Goal: Task Accomplishment & Management: Manage account settings

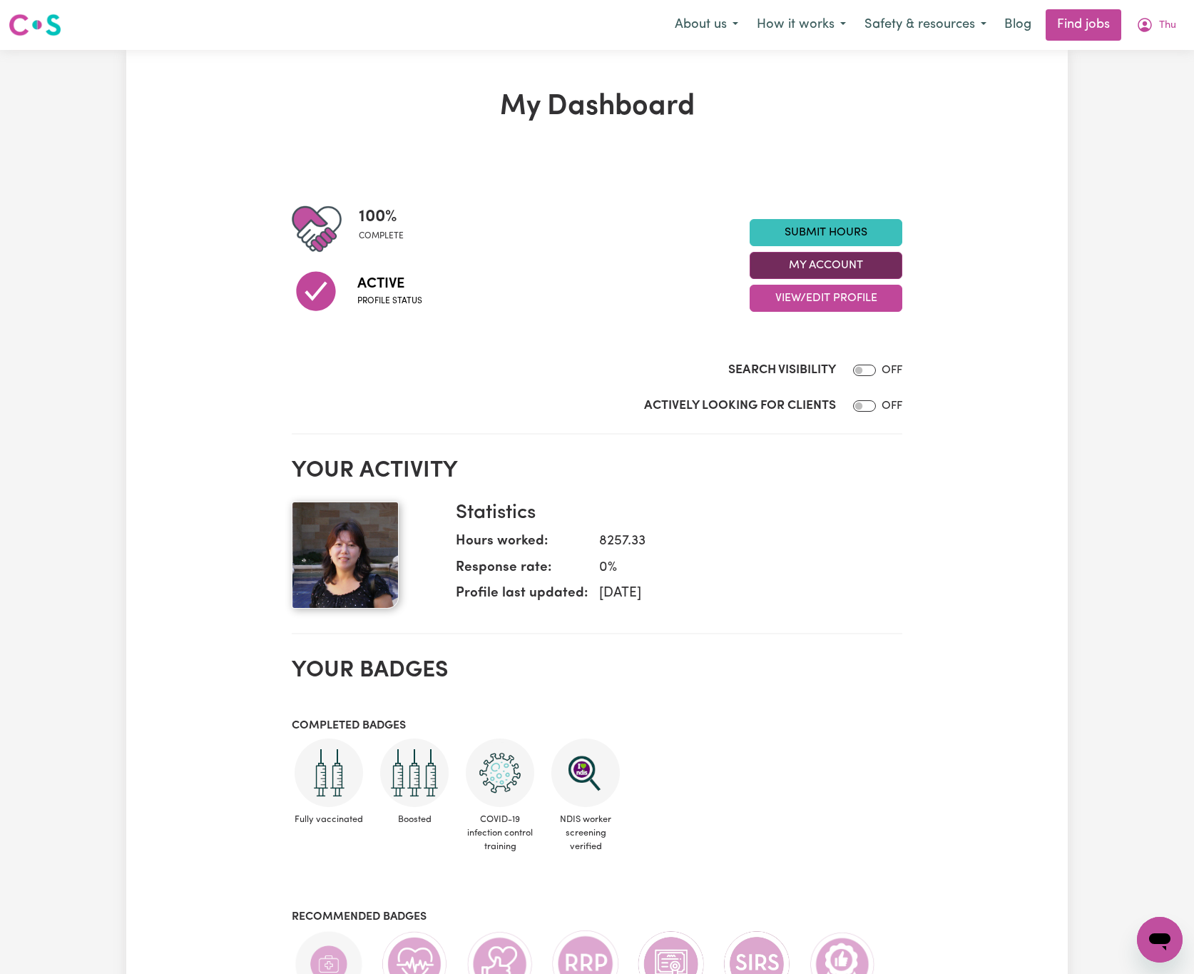
click at [841, 261] on button "My Account" at bounding box center [826, 265] width 153 height 27
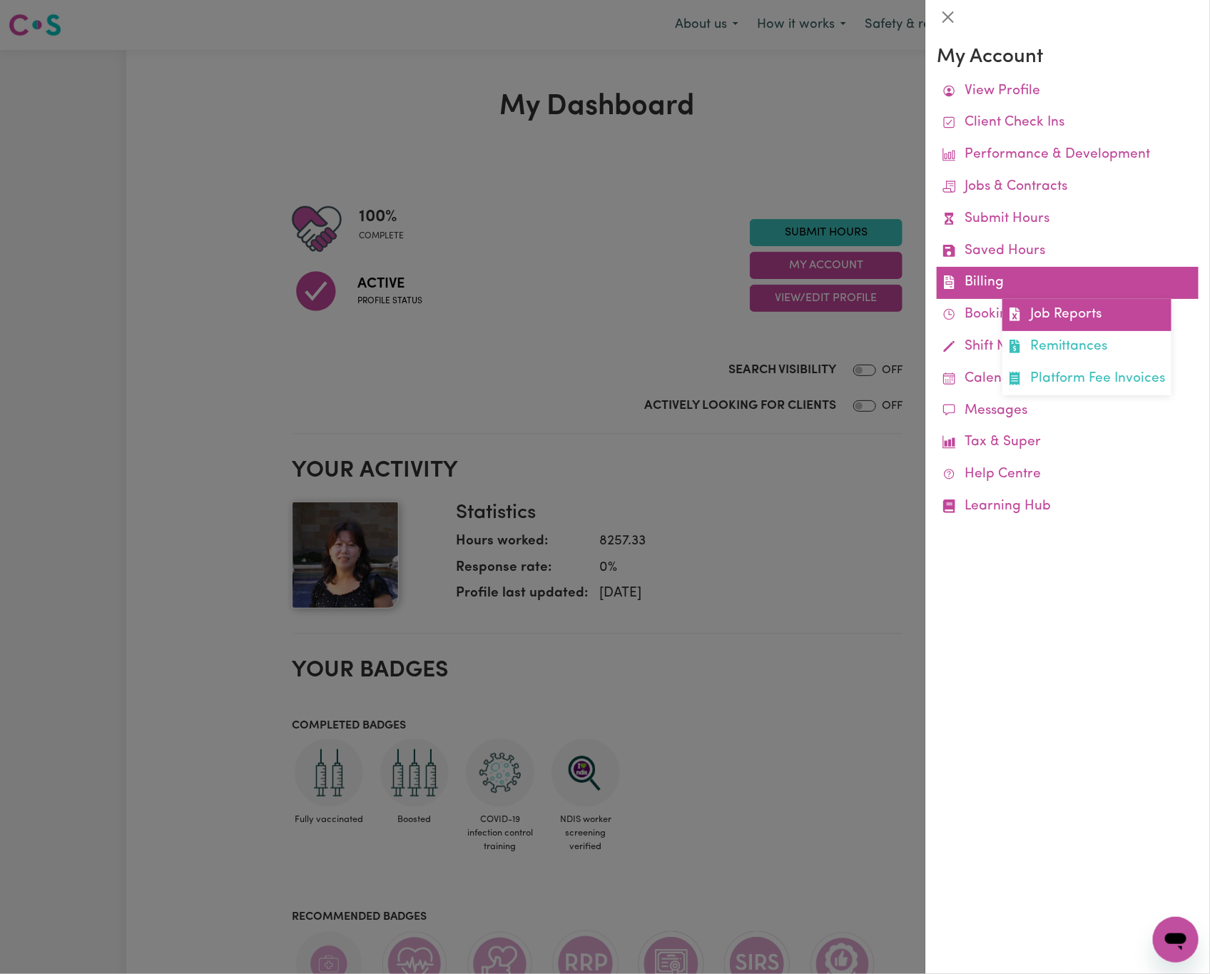
click at [1068, 315] on link "Job Reports" at bounding box center [1086, 315] width 169 height 32
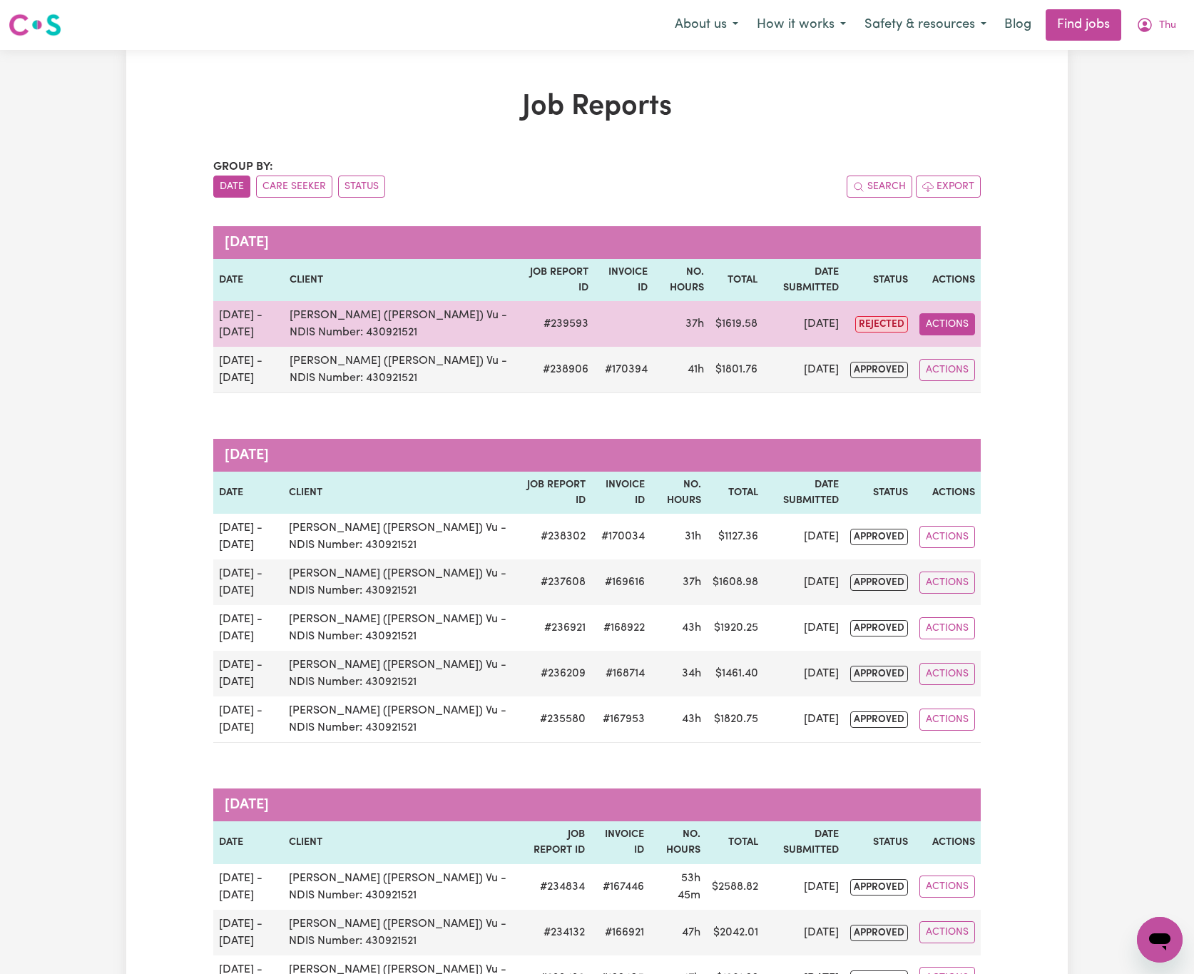
click at [940, 320] on button "Actions" at bounding box center [947, 324] width 56 height 22
click at [971, 353] on link "View Job Report" at bounding box center [981, 358] width 122 height 29
select select "pm"
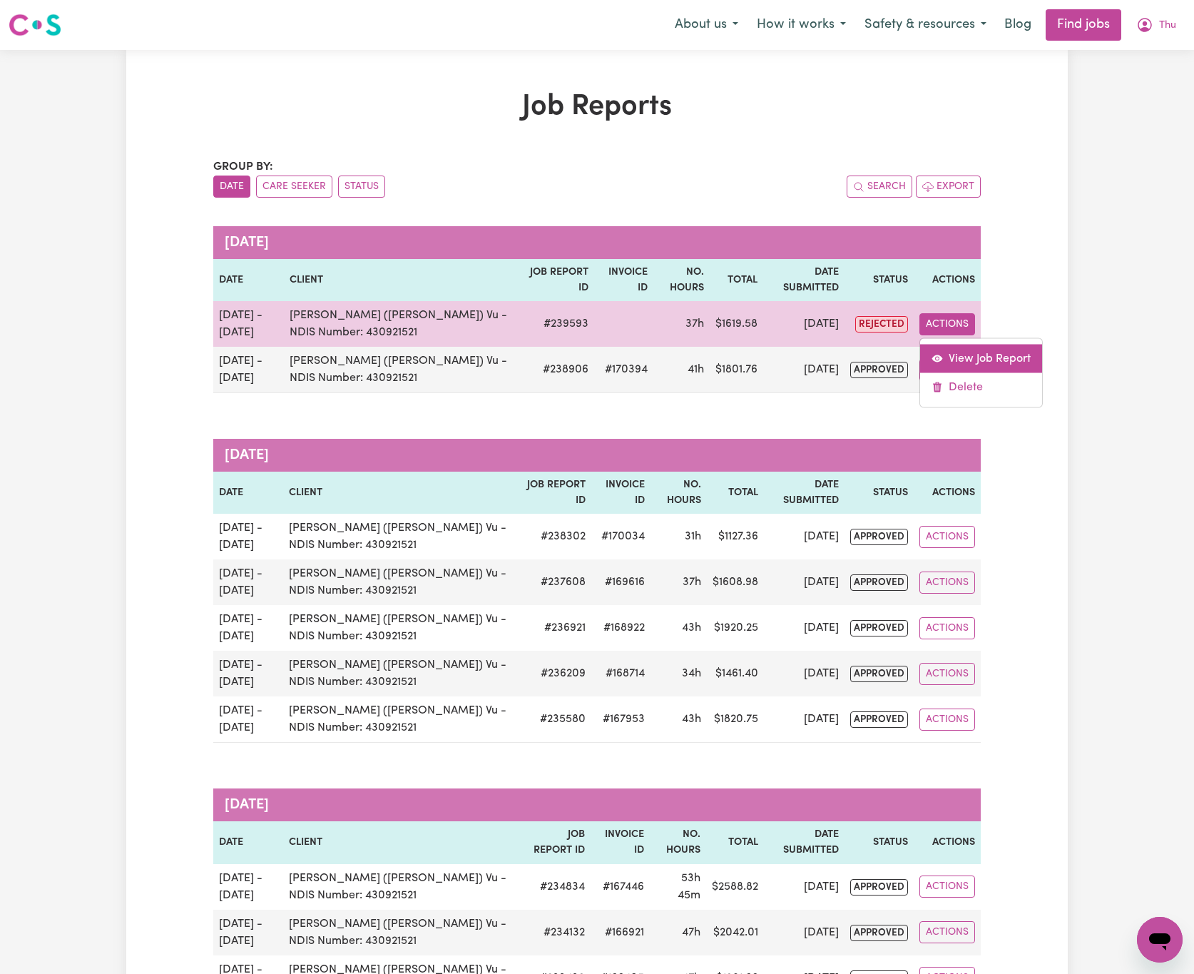
select select "pm"
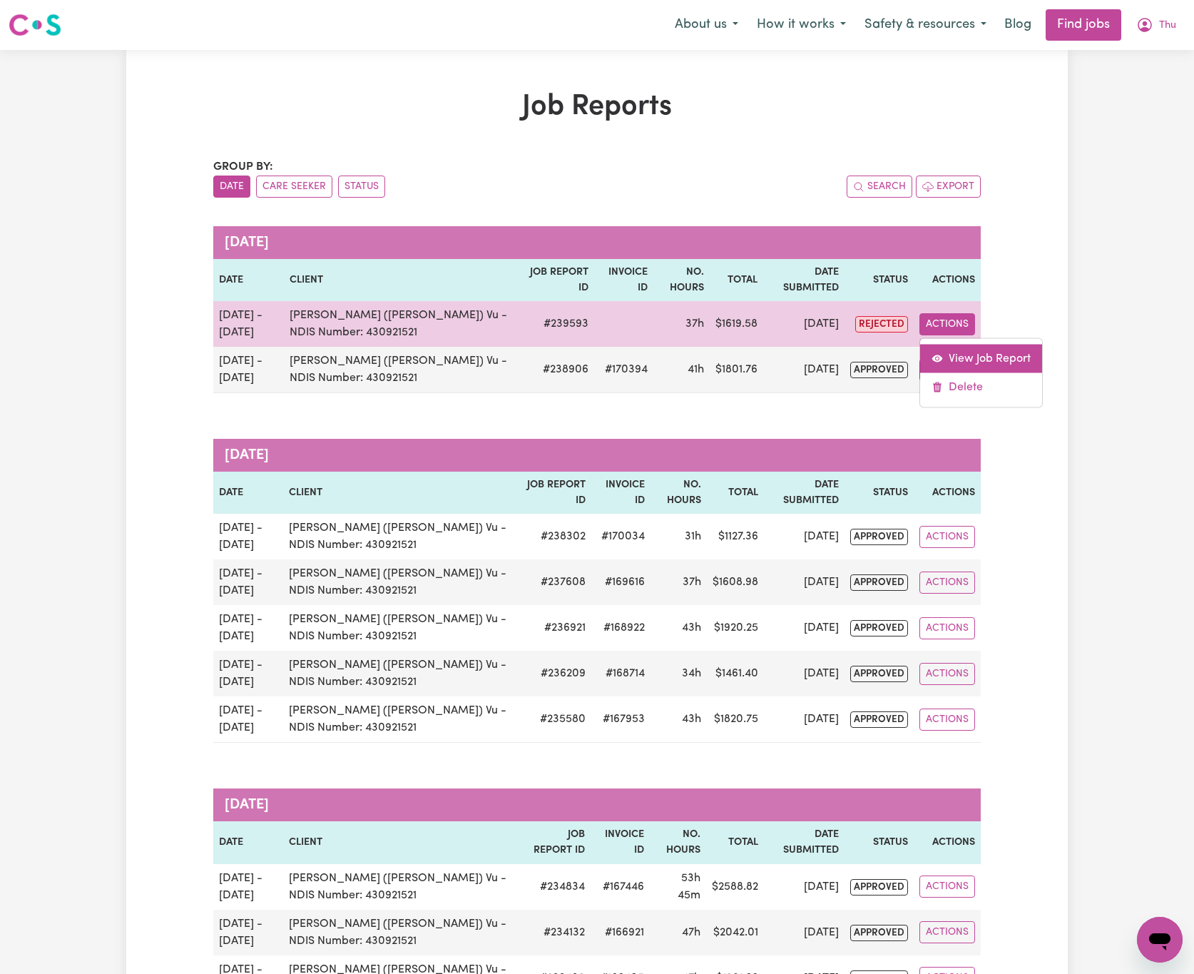
select select "pm"
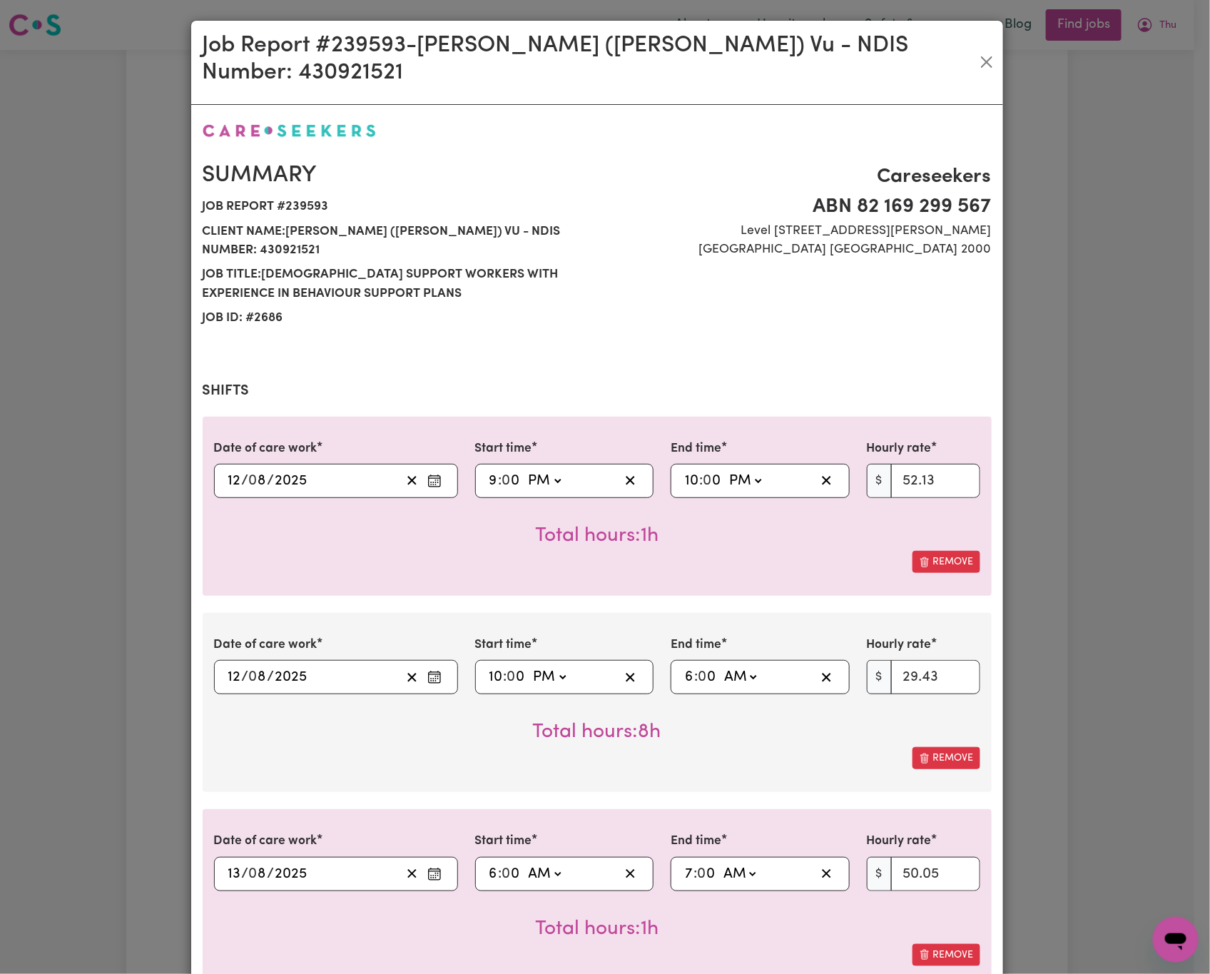
select select "52.13-EveningCare"
select select "29.43-Overnight"
select select "50.05-Weekday"
select select "52.13-EveningCare"
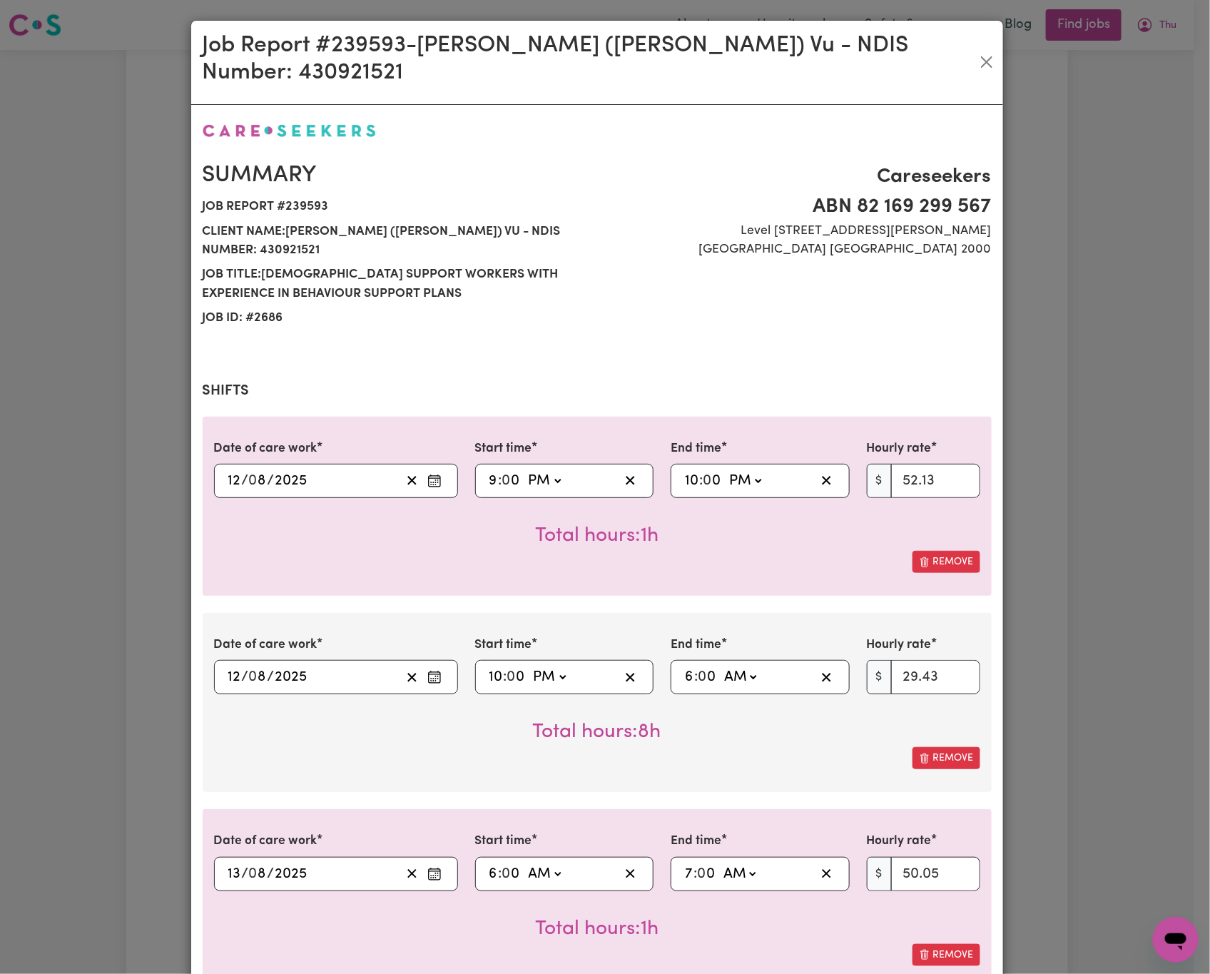
select select "29.43-Overnight"
select select "50.05-Weekday"
select select "90.04-[DATE]"
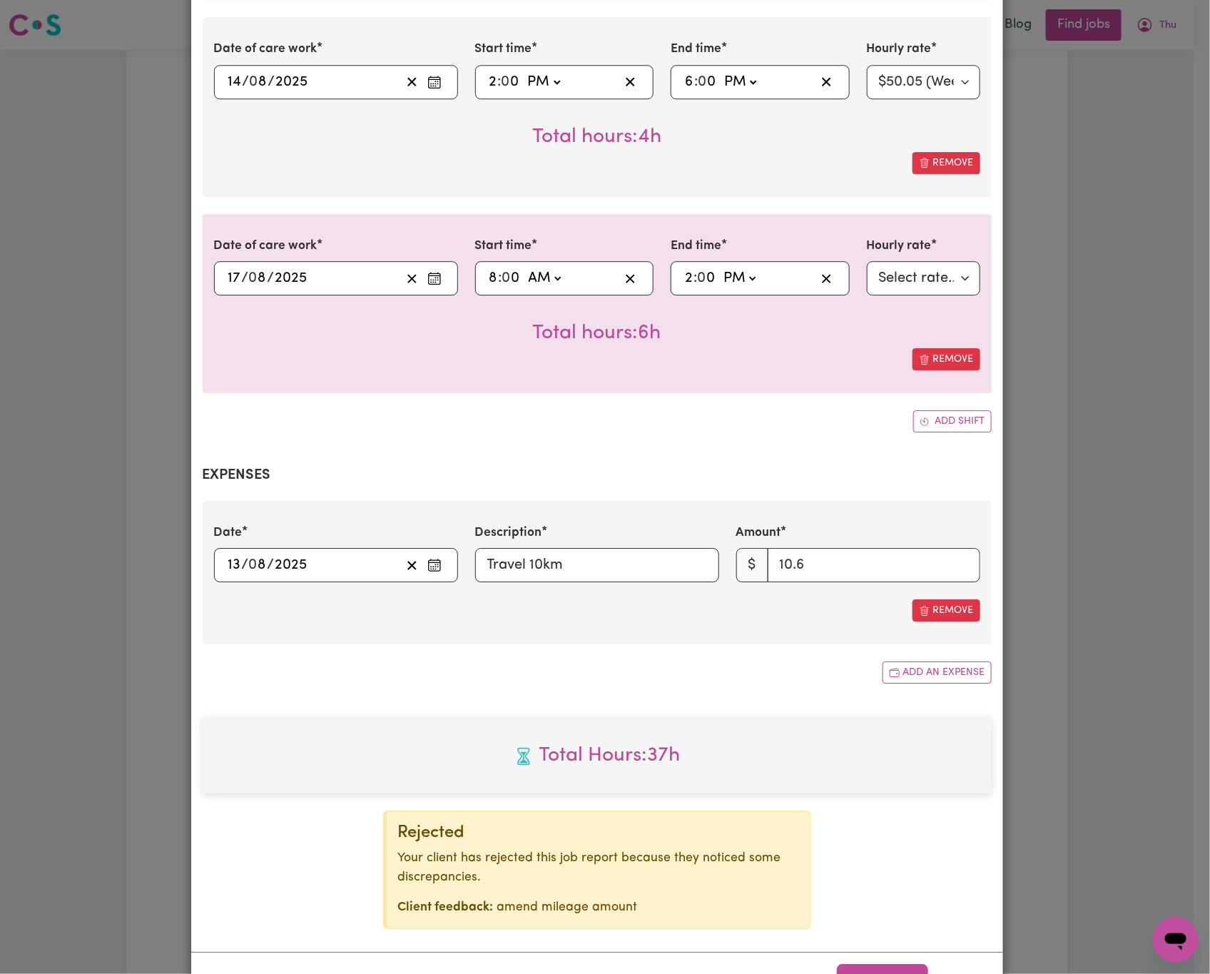
scroll to position [1800, 0]
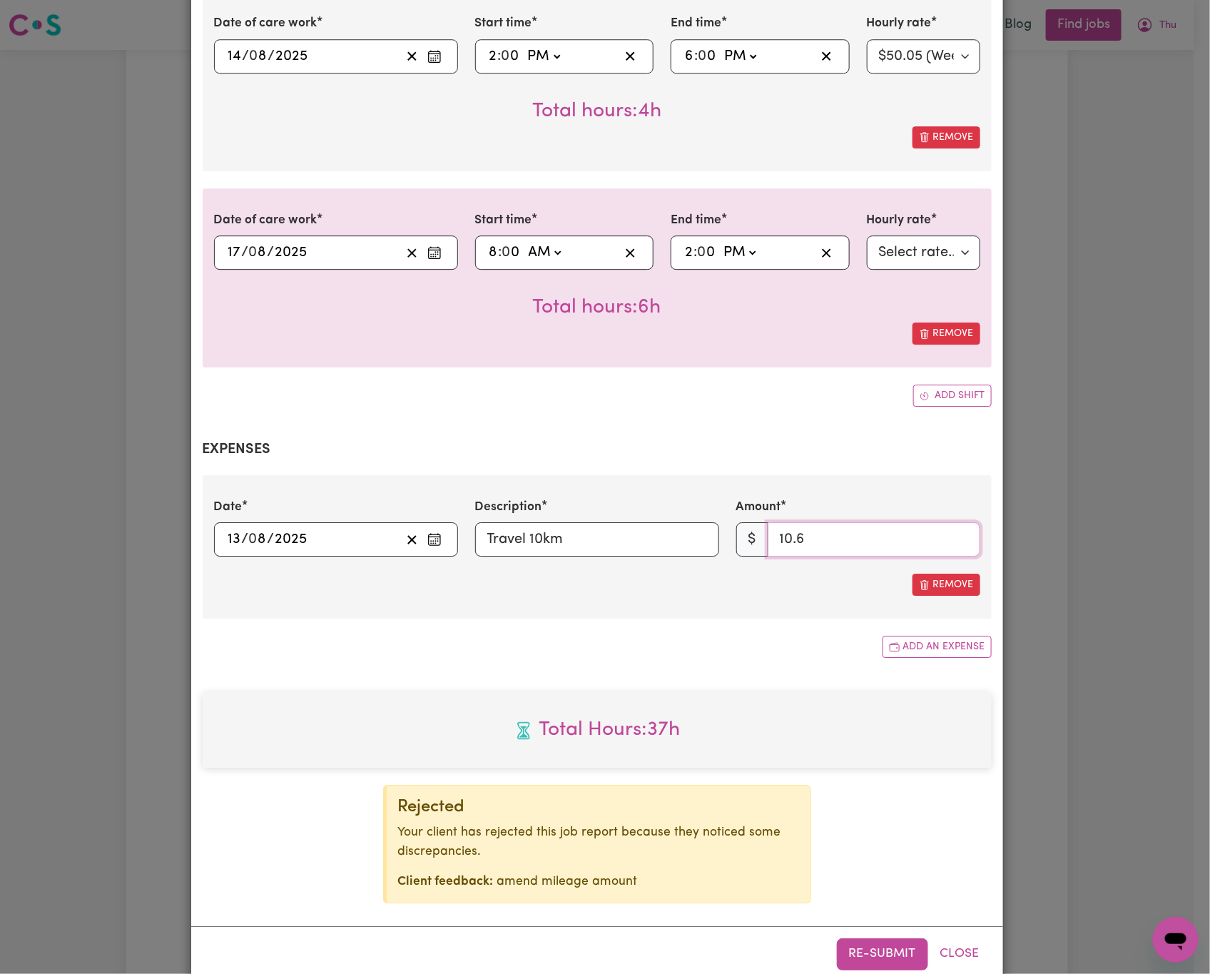
drag, startPoint x: 864, startPoint y: 507, endPoint x: 649, endPoint y: 506, distance: 215.4
click at [649, 506] on div "Date [DATE] 13 / 0 8 / 2025 Description Travel 10km Amount $ 10.6" at bounding box center [596, 527] width 783 height 58
type input "10"
click at [927, 715] on span "Total Hours: 37h" at bounding box center [597, 730] width 766 height 30
drag, startPoint x: 871, startPoint y: 914, endPoint x: 887, endPoint y: 914, distance: 15.7
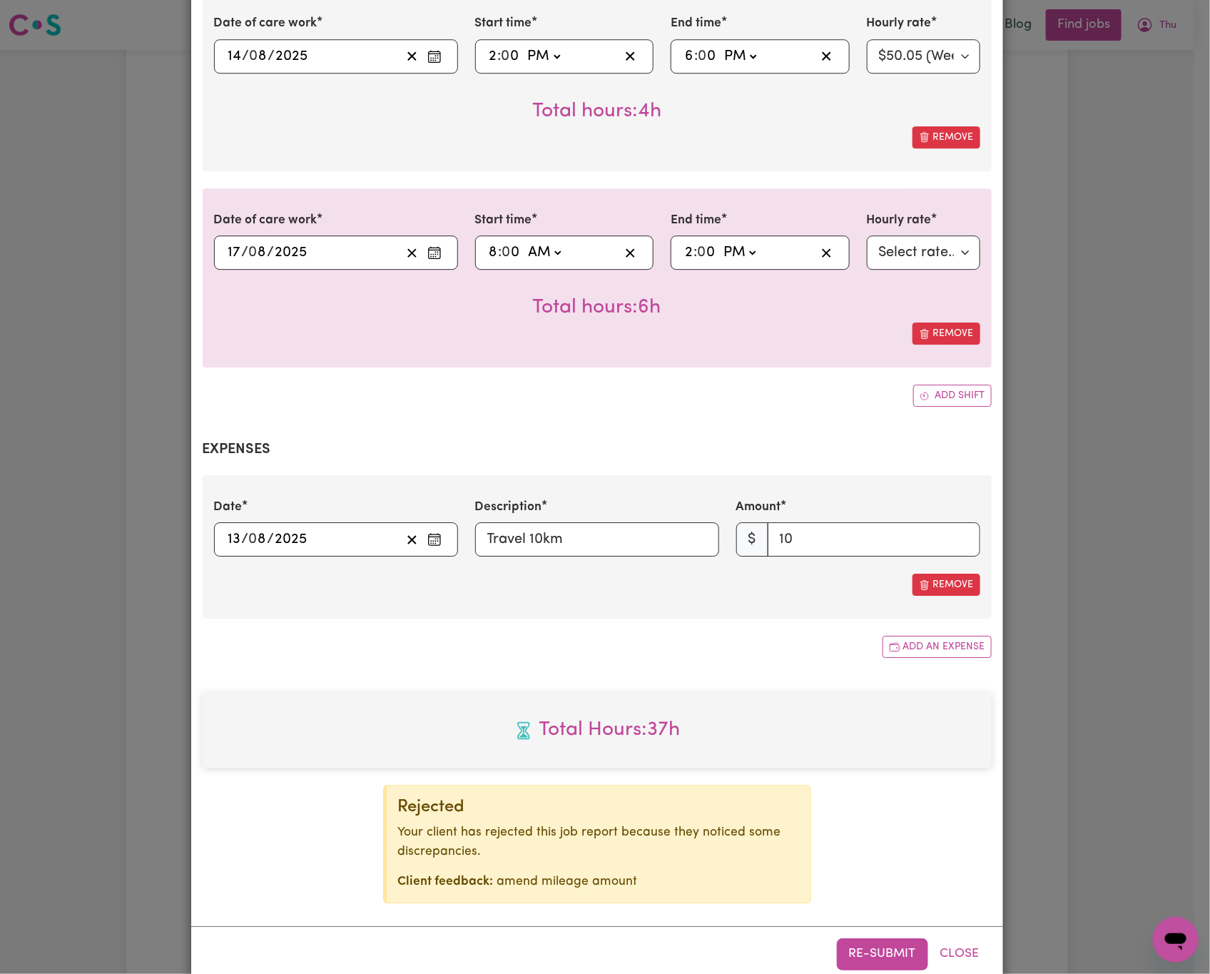
click at [872, 938] on button "Re-submit" at bounding box center [882, 953] width 91 height 31
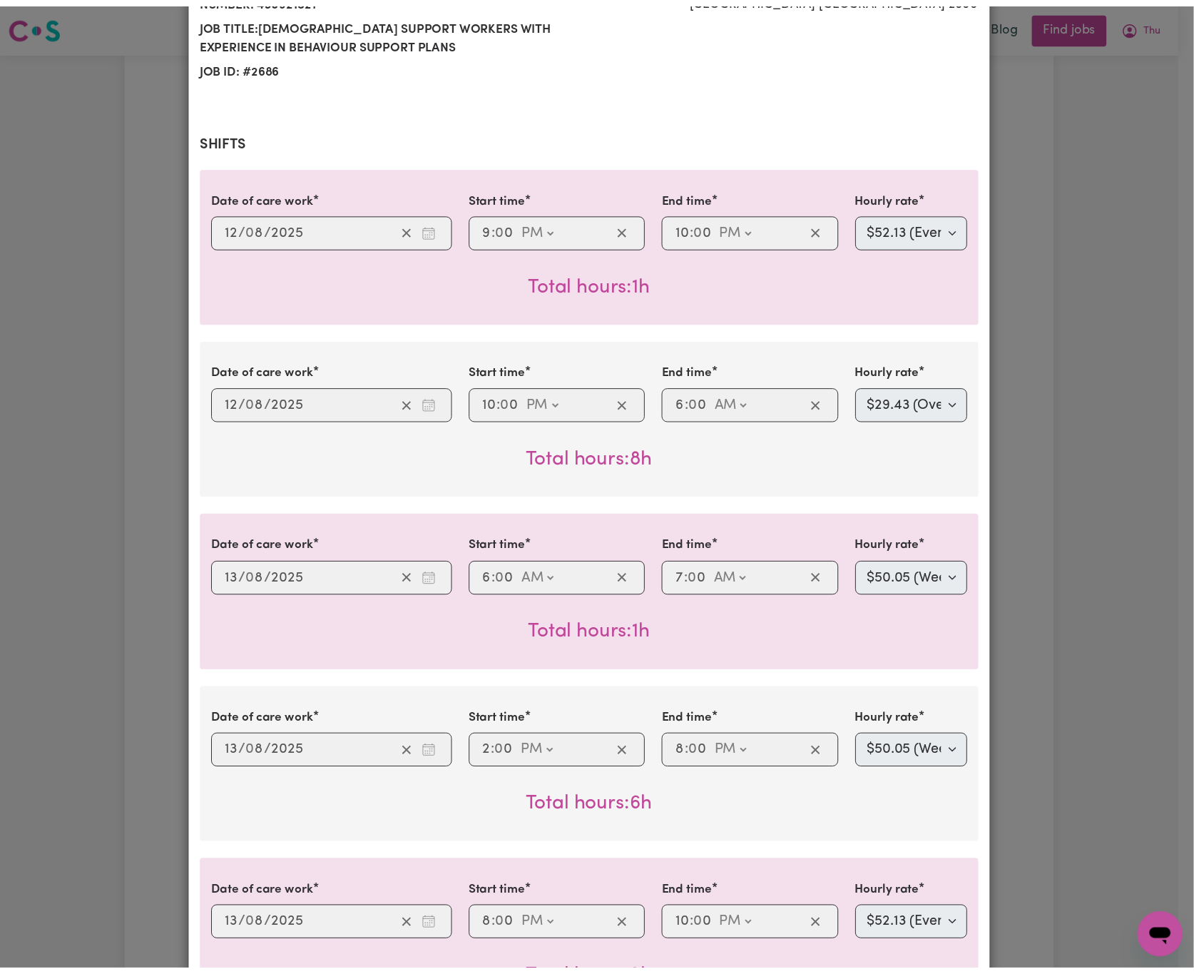
scroll to position [0, 0]
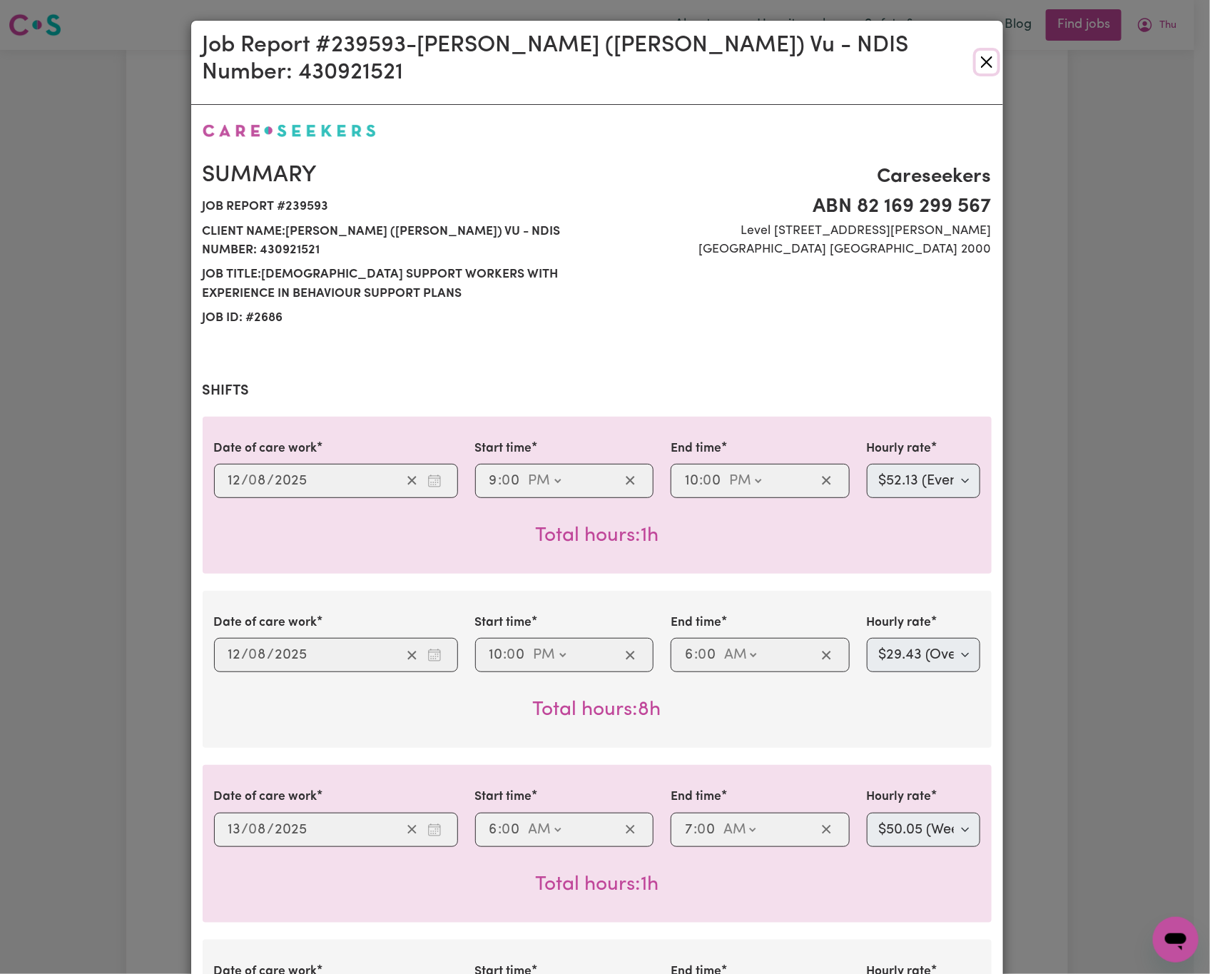
click at [976, 53] on button "Close" at bounding box center [986, 62] width 21 height 23
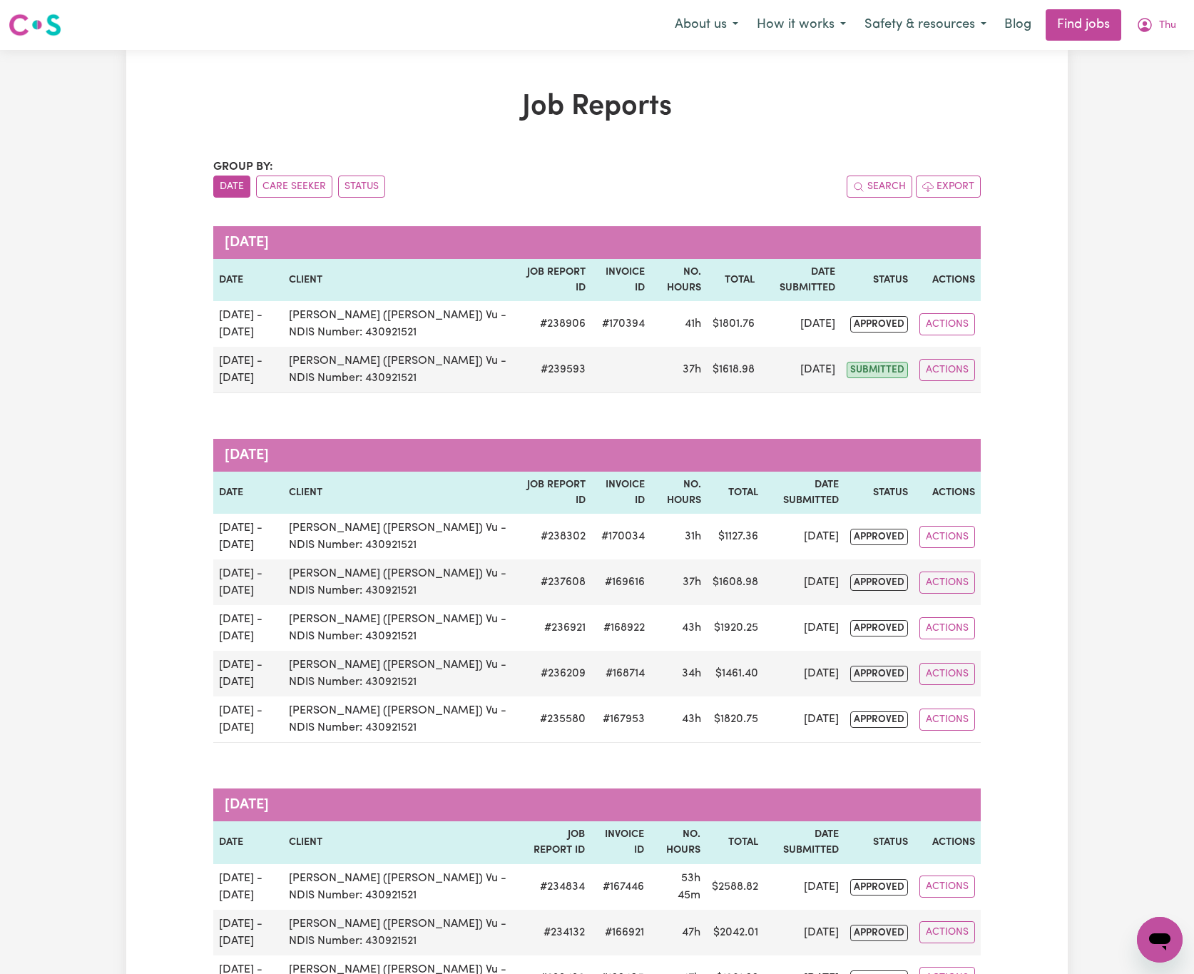
click at [1186, 14] on div "Menu About us How it works Safety & resources Blog Find jobs Thu" at bounding box center [597, 25] width 1194 height 33
click at [1175, 16] on button "Thu" at bounding box center [1156, 25] width 58 height 30
click at [1158, 101] on link "Logout" at bounding box center [1128, 109] width 113 height 27
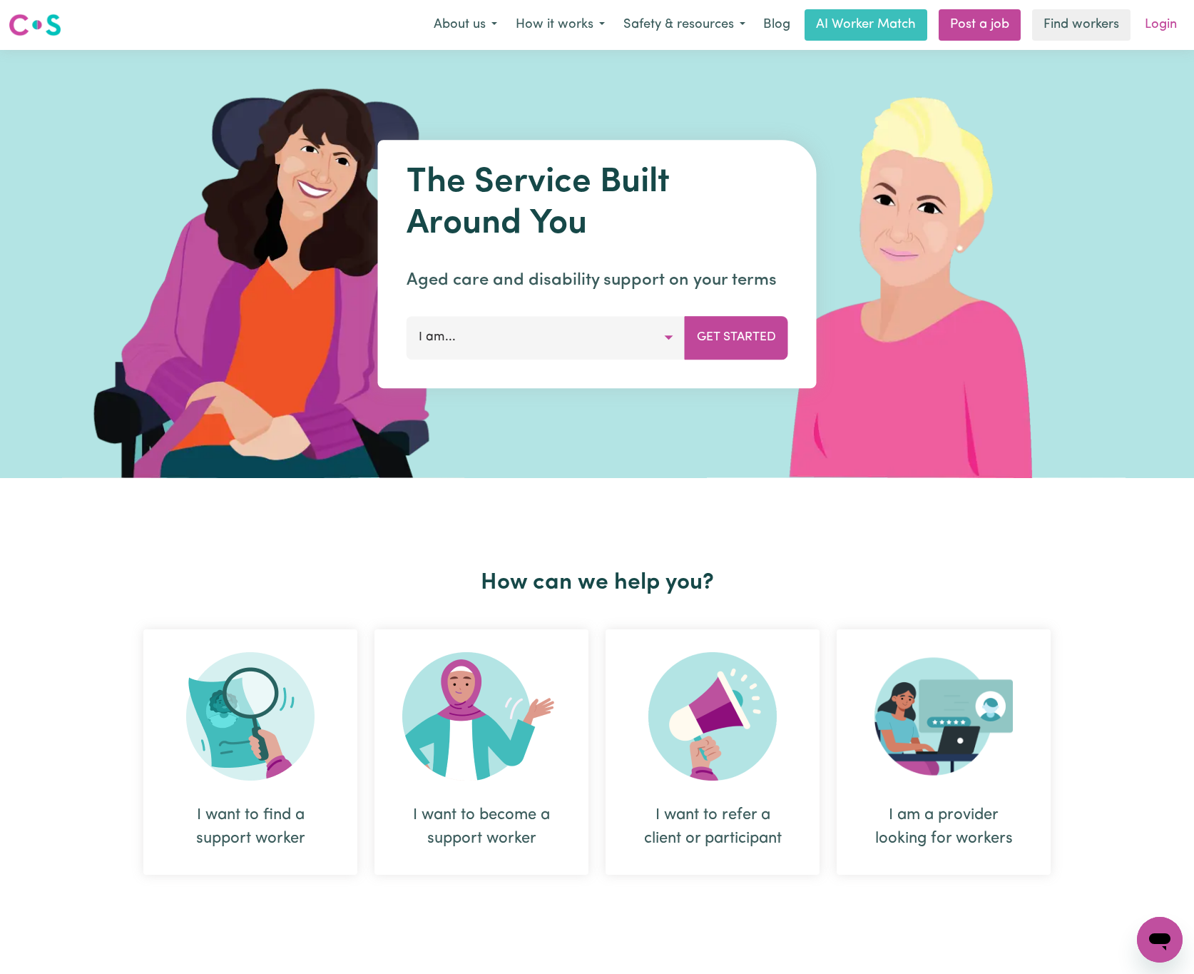
click at [1162, 17] on link "Login" at bounding box center [1160, 24] width 49 height 31
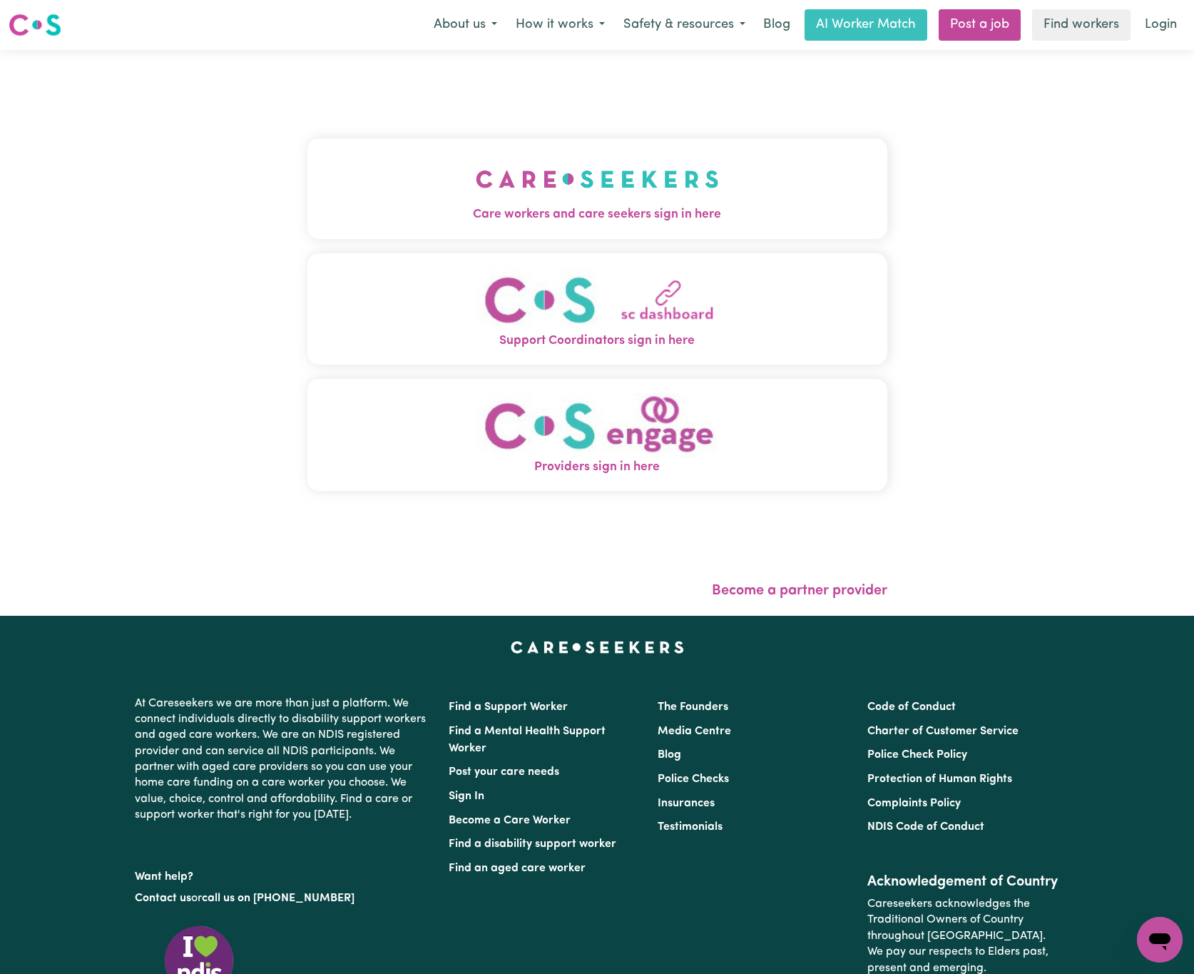
click at [527, 168] on img "Care workers and care seekers sign in here" at bounding box center [597, 179] width 243 height 53
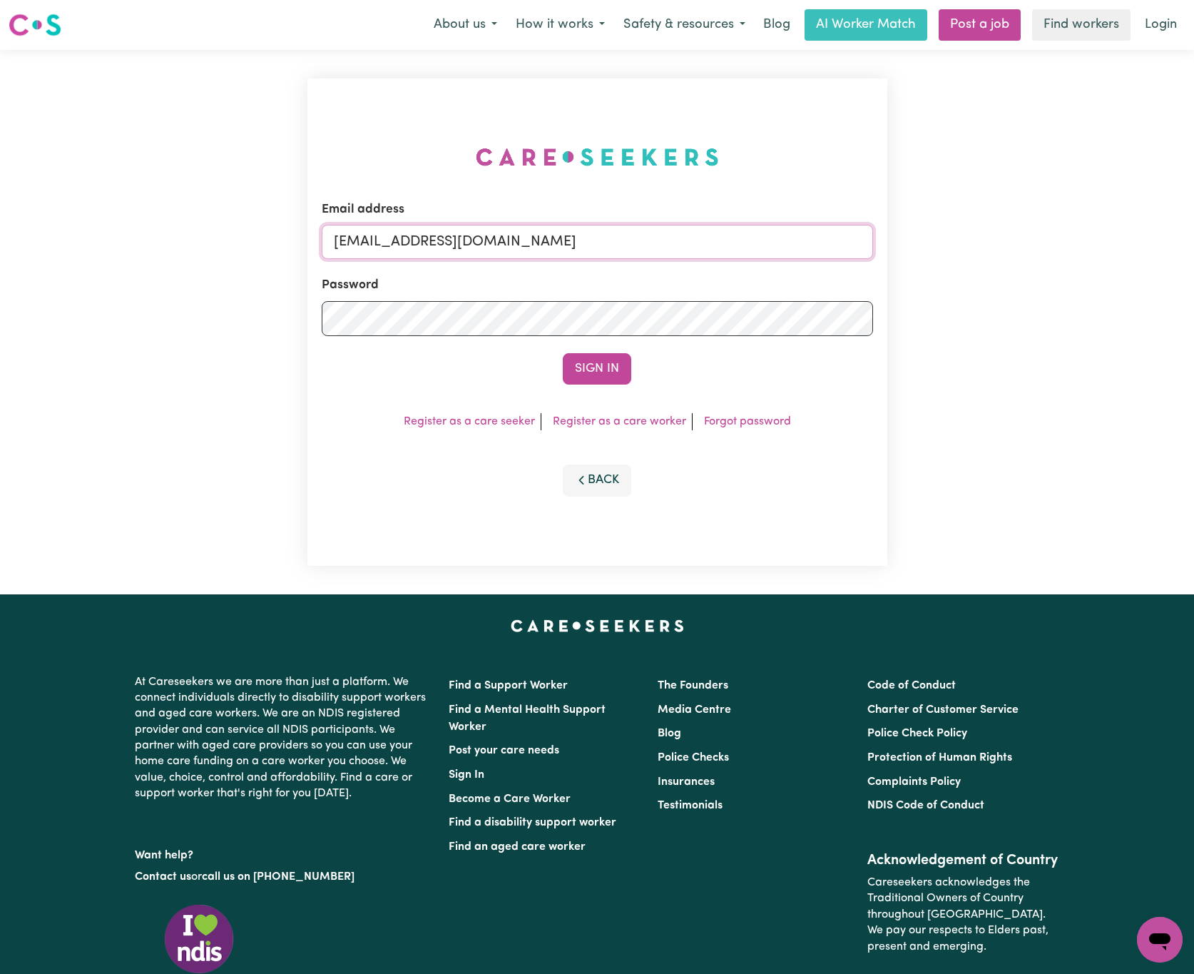
drag, startPoint x: 409, startPoint y: 235, endPoint x: 875, endPoint y: 242, distance: 465.8
click at [875, 242] on div "Email address [EMAIL_ADDRESS][DOMAIN_NAME] Password Sign In Register as a care …" at bounding box center [597, 321] width 580 height 487
paste input "chelseavu"
type input "[EMAIL_ADDRESS][DOMAIN_NAME]"
click at [563, 353] on button "Sign In" at bounding box center [597, 368] width 68 height 31
